Goal: Communication & Community: Ask a question

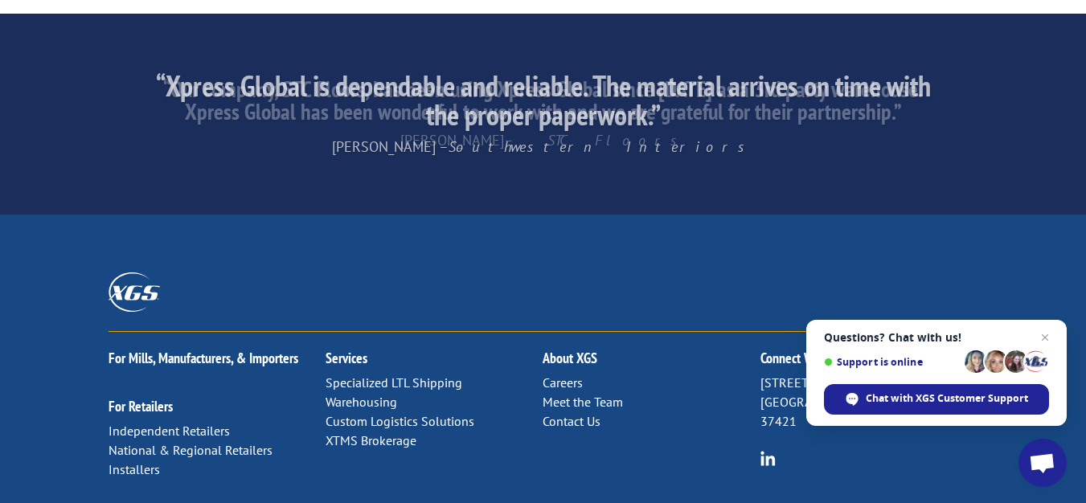
click at [542, 413] on link "Contact Us" at bounding box center [571, 421] width 58 height 16
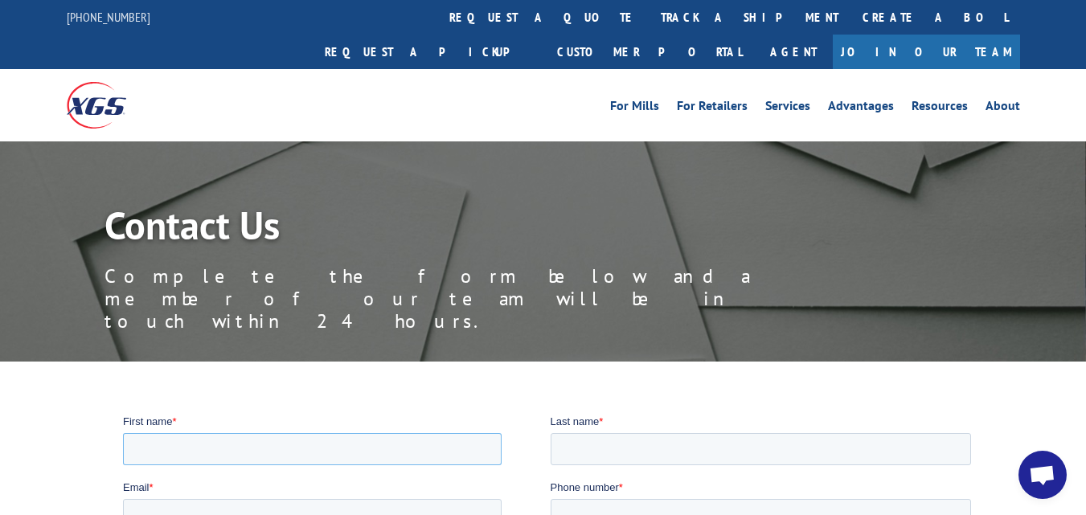
click at [280, 440] on input "First name *" at bounding box center [312, 448] width 378 height 32
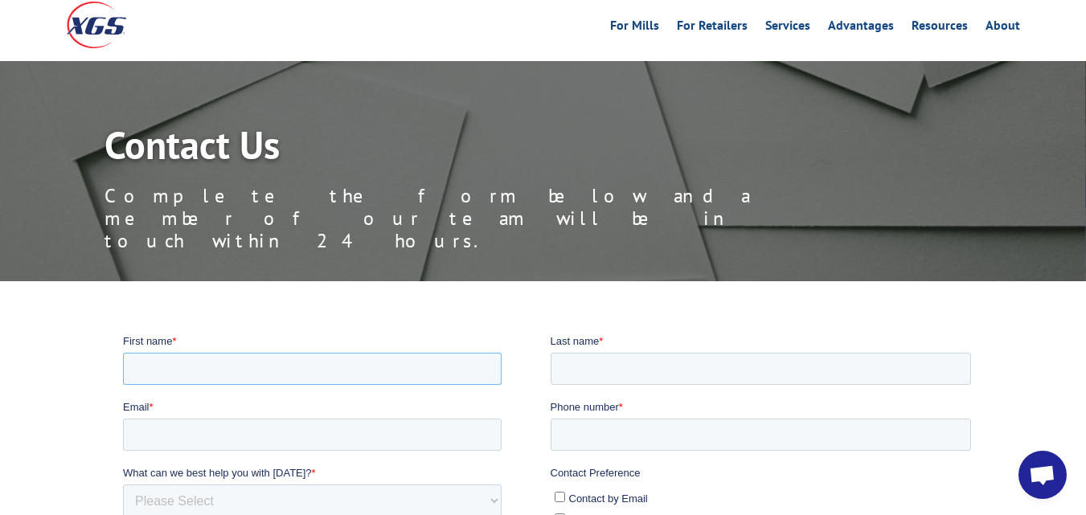
type input "[PERSON_NAME]"
type input "[PERSON_NAME][EMAIL_ADDRESS][DOMAIN_NAME]"
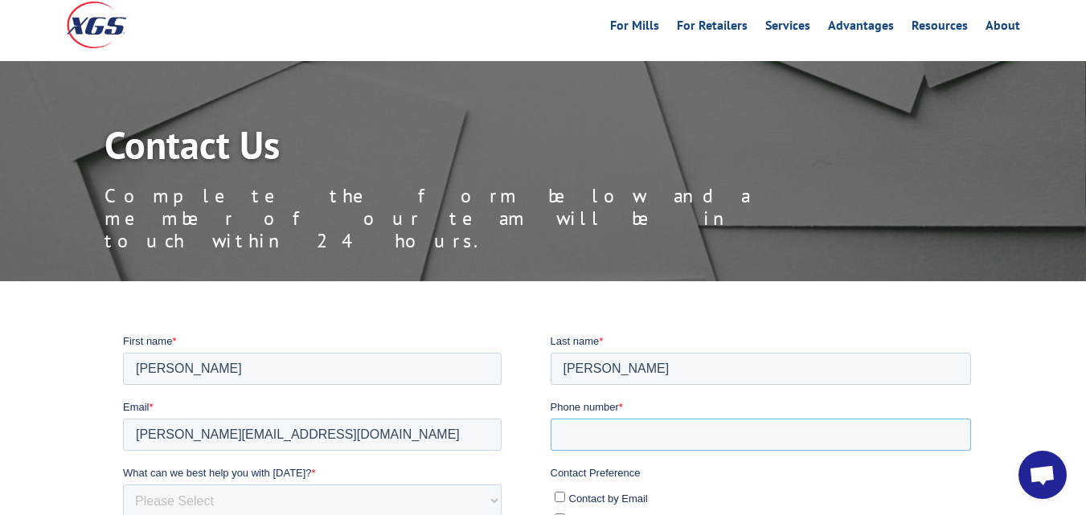
type input "8187405494"
click at [285, 489] on select "Please Select Quoting, Opening New Account, or New Business Opportunity Shipmen…" at bounding box center [312, 500] width 378 height 32
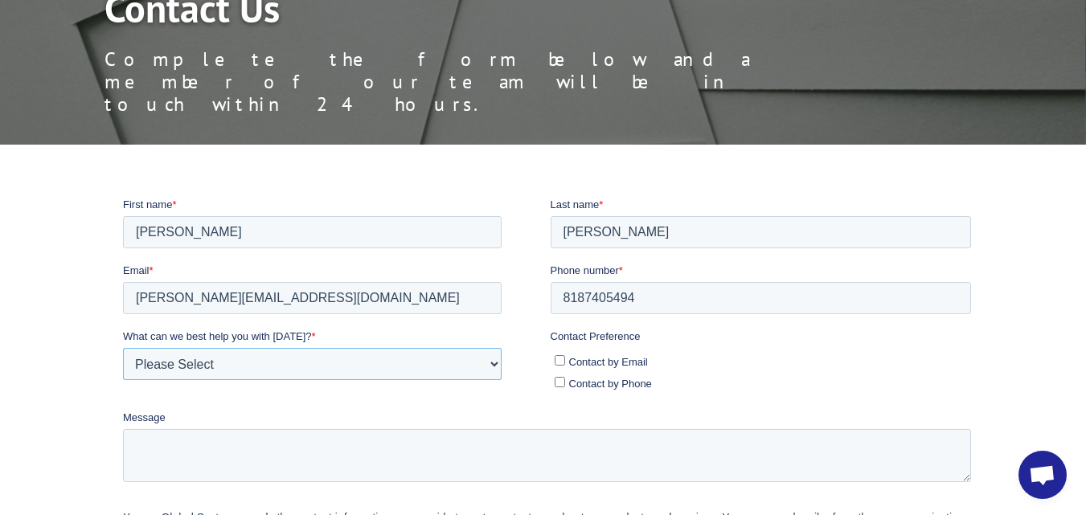
scroll to position [241, 0]
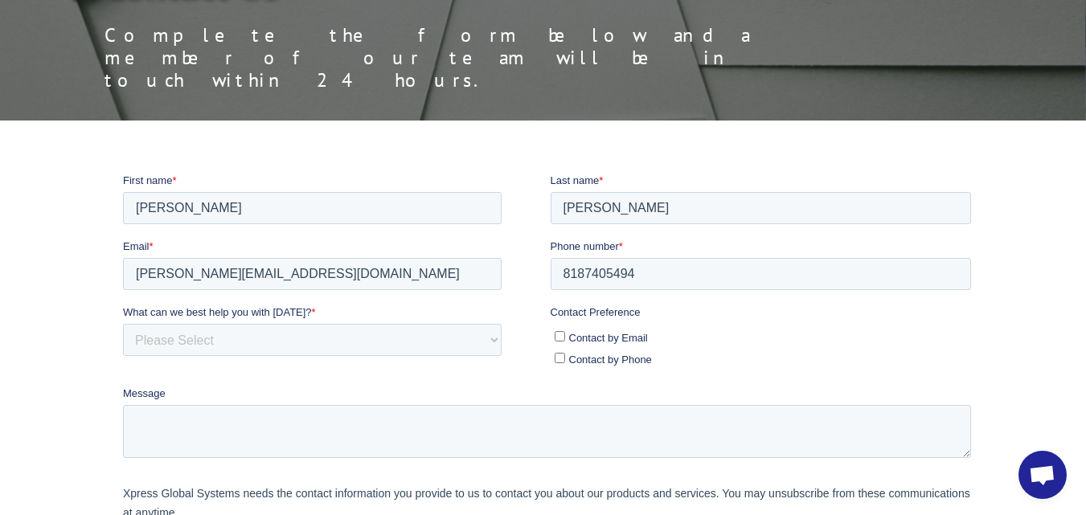
click at [614, 328] on label "Contact by Email" at bounding box center [762, 336] width 417 height 17
click at [565, 330] on input "Contact by Email" at bounding box center [559, 335] width 10 height 10
checkbox input "true"
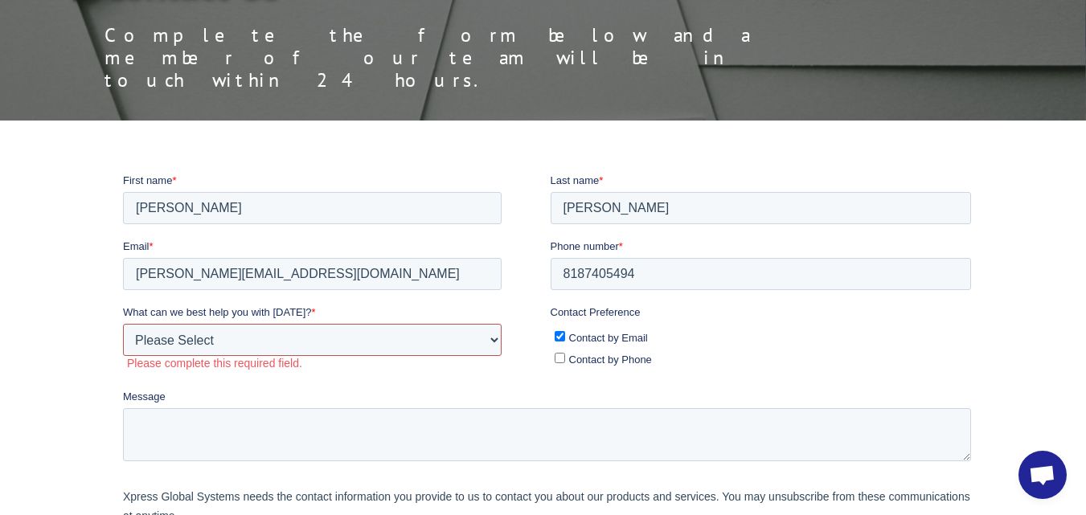
click at [182, 336] on select "Please Select Quoting, Opening New Account, or New Business Opportunity Shipmen…" at bounding box center [312, 339] width 378 height 32
select select "Other"
click at [123, 323] on select "Please Select Quoting, Opening New Account, or New Business Opportunity Shipmen…" at bounding box center [312, 339] width 378 height 32
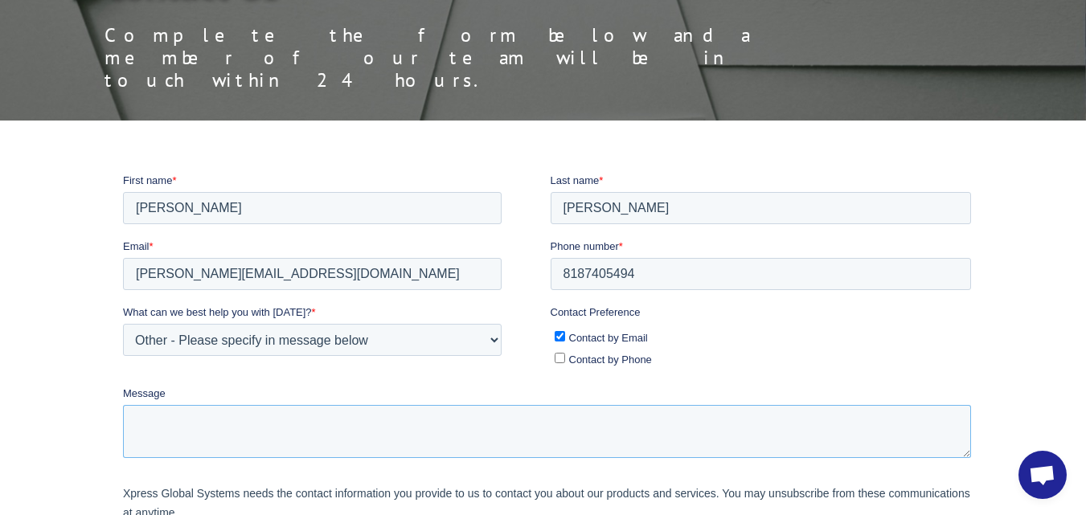
click at [276, 426] on textarea "Message" at bounding box center [547, 430] width 848 height 53
paste textarea "Hi, Does your business have outstanding or slow-paying debts that you need to c…"
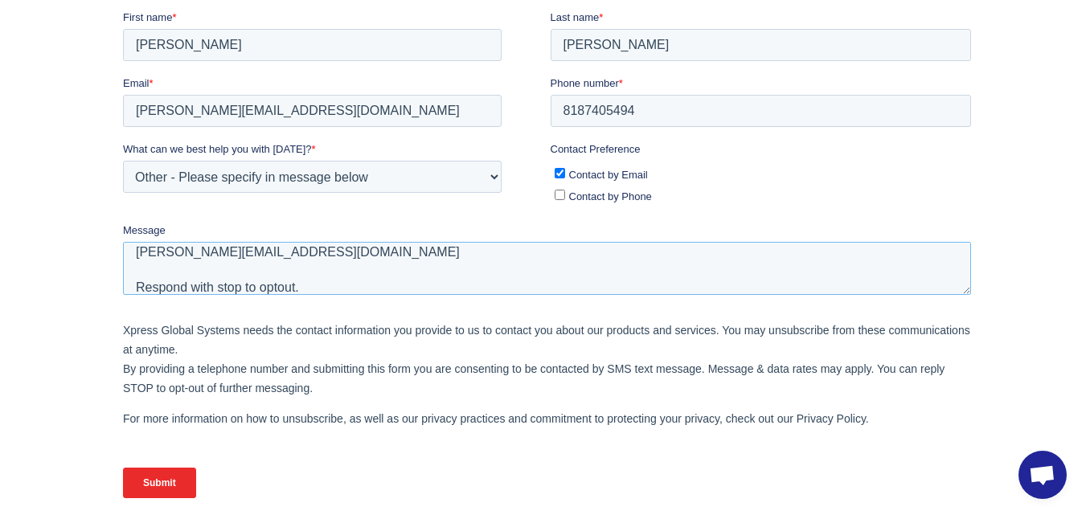
scroll to position [482, 0]
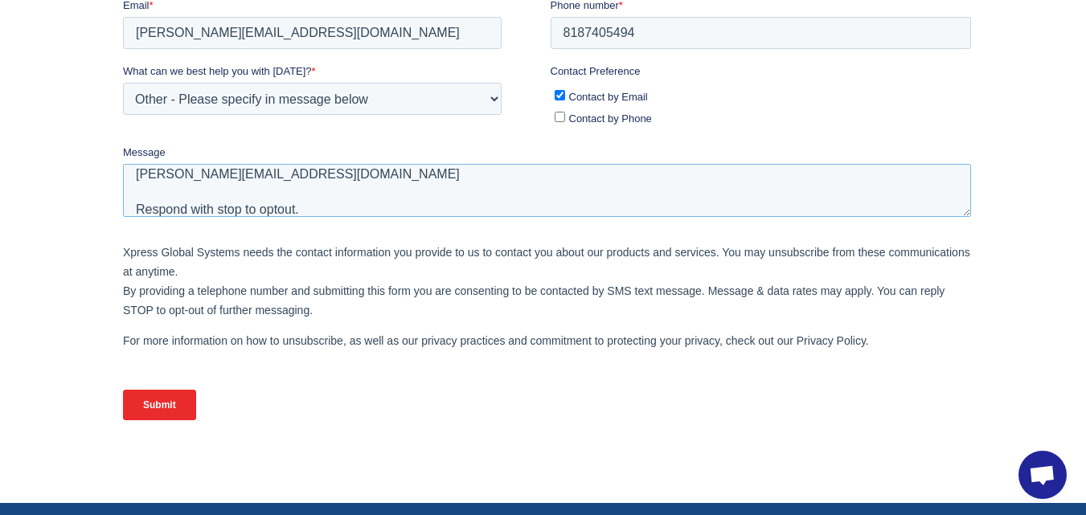
type textarea "Hi, Does your business have outstanding or slow-paying debts that you need to c…"
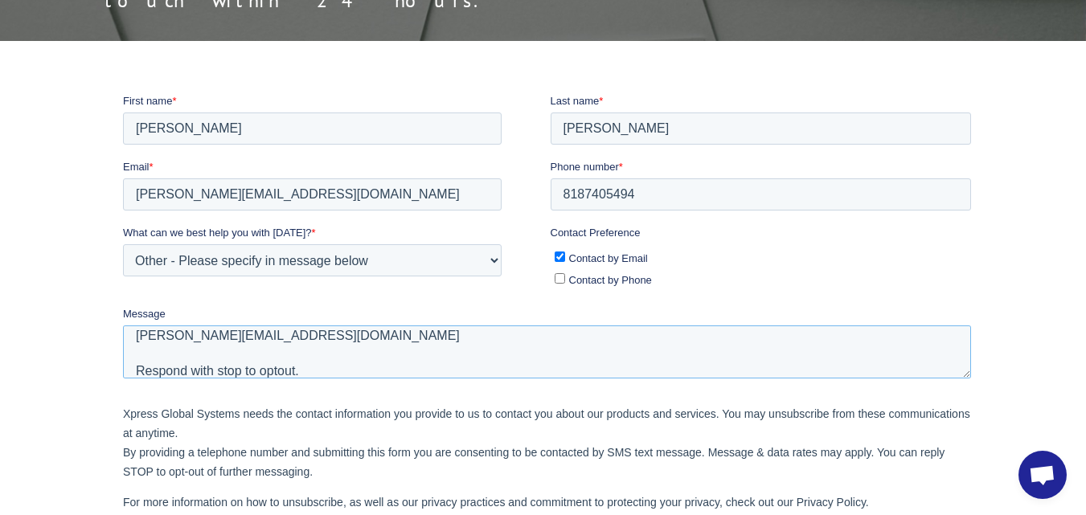
scroll to position [402, 0]
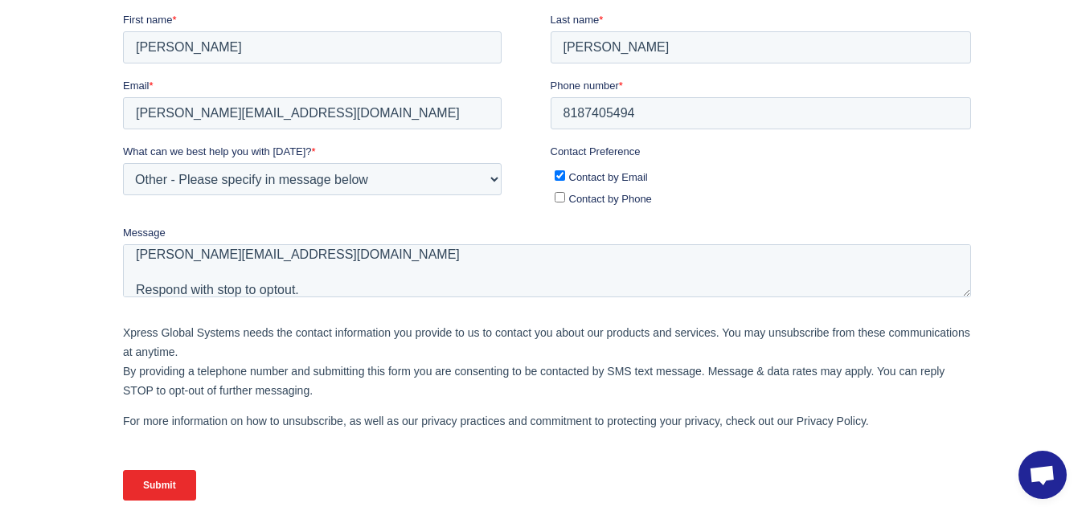
click at [171, 475] on input "Submit" at bounding box center [159, 484] width 73 height 31
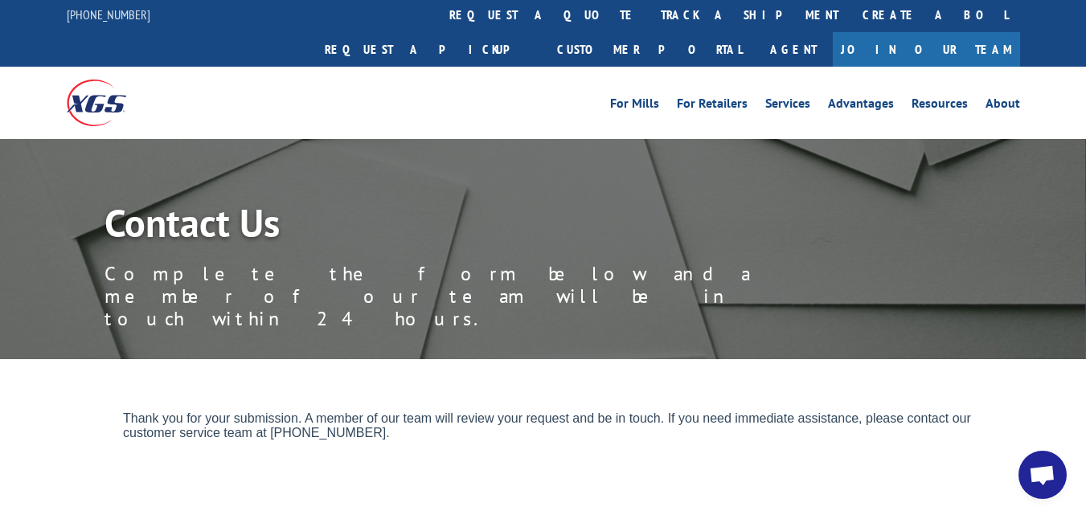
scroll to position [0, 0]
